Goal: Task Accomplishment & Management: Manage account settings

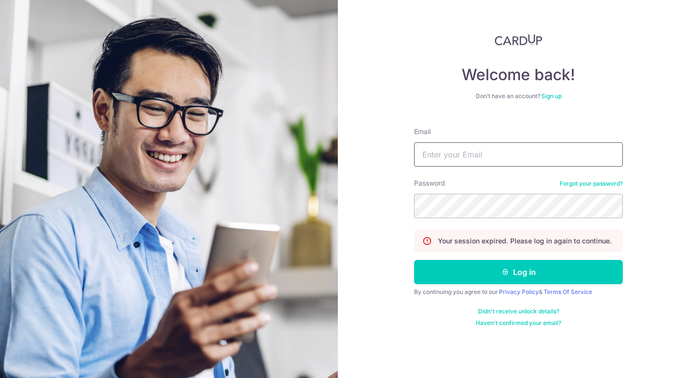
type input "[PERSON_NAME][EMAIL_ADDRESS][DOMAIN_NAME]"
click at [508, 273] on icon "submit" at bounding box center [505, 272] width 8 height 8
